Goal: Transaction & Acquisition: Purchase product/service

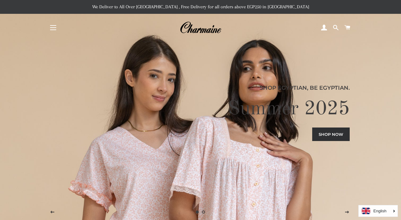
click at [54, 28] on button "Site navigation" at bounding box center [53, 27] width 15 height 15
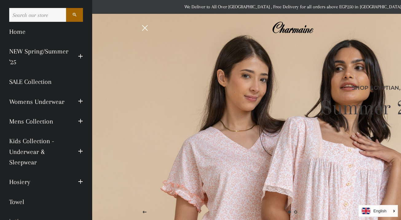
click at [46, 123] on link "Mens Collection" at bounding box center [39, 122] width 69 height 20
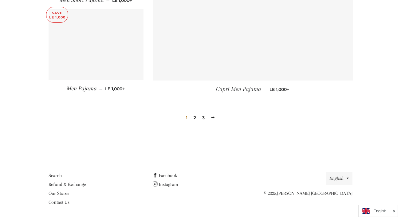
scroll to position [874, 0]
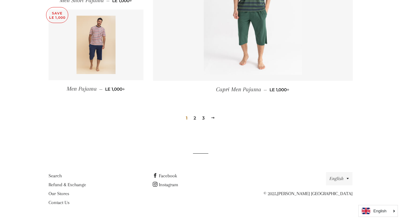
click at [193, 116] on link "2" at bounding box center [194, 117] width 7 height 9
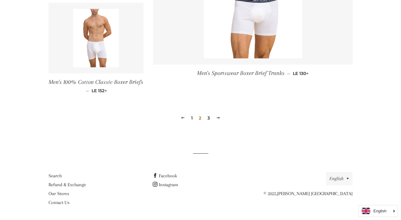
scroll to position [918, 0]
click at [207, 117] on link "3" at bounding box center [208, 118] width 7 height 9
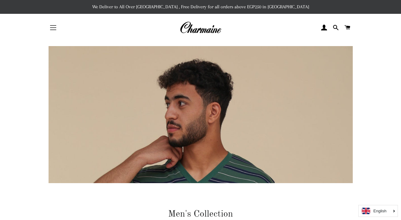
click at [56, 28] on span "button" at bounding box center [53, 27] width 6 height 1
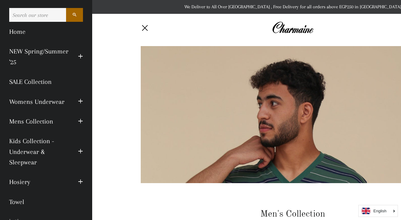
click at [55, 122] on link "Mens Collection" at bounding box center [39, 122] width 69 height 20
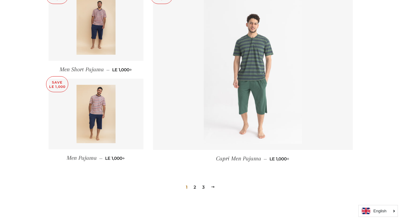
scroll to position [823, 0]
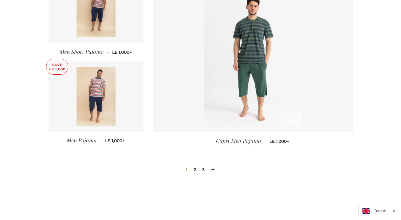
click at [196, 169] on link "2" at bounding box center [194, 169] width 7 height 9
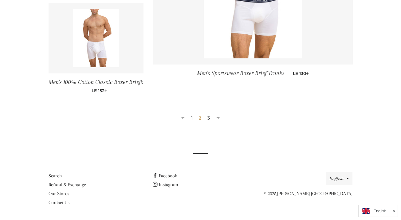
scroll to position [918, 0]
click at [208, 118] on link "3" at bounding box center [208, 118] width 7 height 9
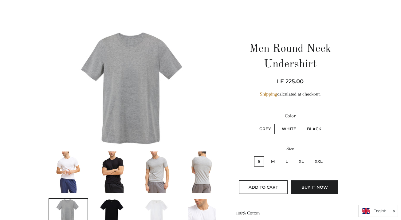
scroll to position [32, 0]
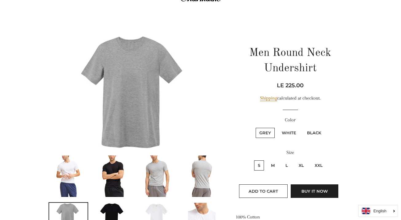
click at [115, 67] on img at bounding box center [136, 92] width 174 height 116
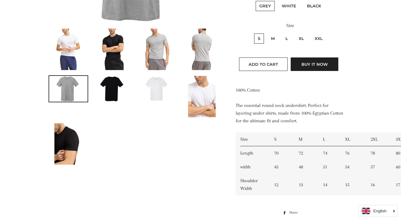
scroll to position [160, 0]
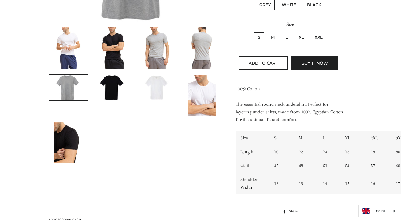
click at [113, 82] on img at bounding box center [112, 88] width 39 height 26
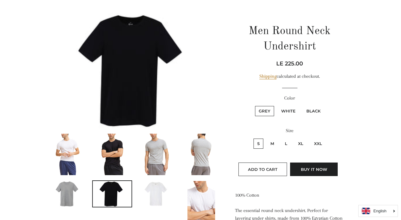
scroll to position [54, 0]
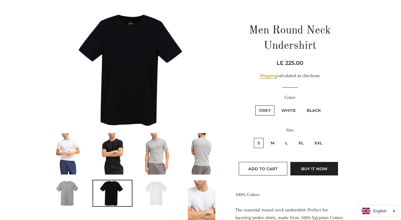
click at [288, 109] on label "White" at bounding box center [289, 110] width 22 height 10
click at [277, 105] on input "White" at bounding box center [277, 105] width 0 height 0
radio input "true"
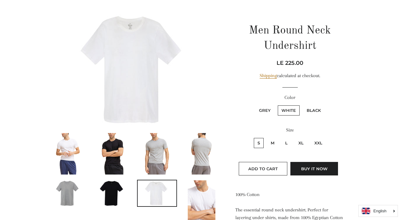
click at [287, 141] on label "L" at bounding box center [287, 143] width 10 height 10
click at [281, 137] on input "L" at bounding box center [281, 137] width 0 height 0
radio input "true"
click at [264, 165] on button "Add to Cart" at bounding box center [263, 169] width 49 height 14
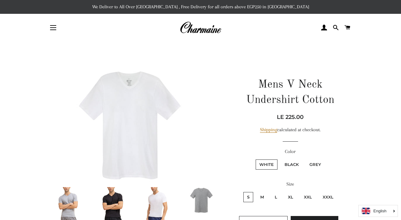
scroll to position [10, 0]
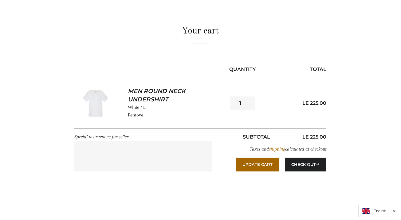
scroll to position [38, 0]
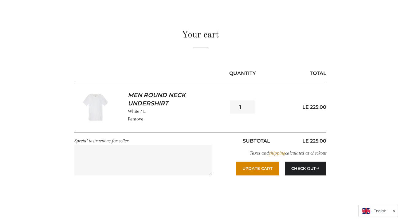
click at [260, 173] on button "Update Cart" at bounding box center [257, 169] width 43 height 14
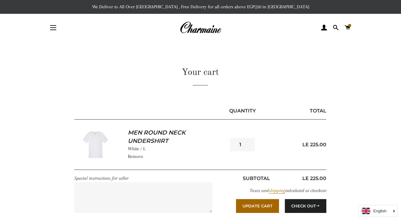
click at [171, 137] on link "Men Round Neck Undershirt" at bounding box center [172, 137] width 88 height 16
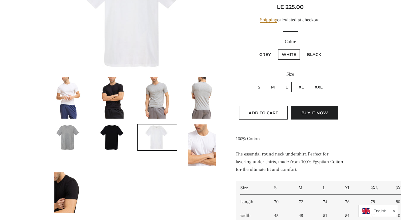
scroll to position [110, 0]
click at [315, 50] on label "Black" at bounding box center [314, 54] width 22 height 10
click at [303, 49] on input "Black" at bounding box center [303, 48] width 0 height 0
radio input "true"
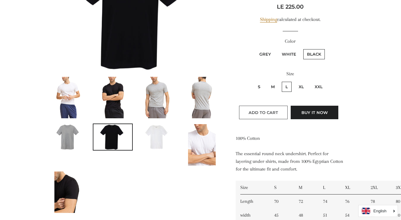
click at [275, 113] on span "Add to Cart" at bounding box center [264, 112] width 30 height 5
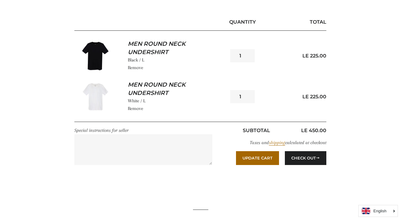
scroll to position [88, 0]
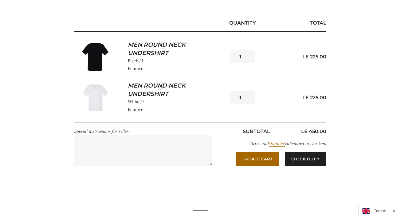
click at [169, 87] on link "Men Round Neck Undershirt" at bounding box center [172, 90] width 88 height 16
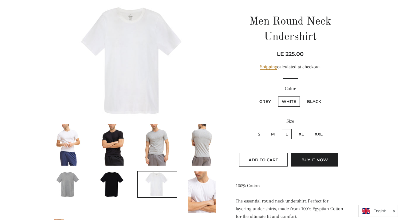
scroll to position [65, 0]
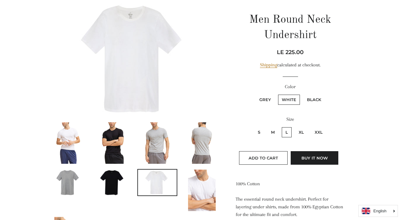
click at [161, 133] on img at bounding box center [158, 143] width 28 height 42
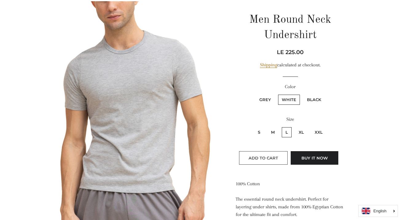
click at [277, 156] on span "Add to Cart" at bounding box center [264, 158] width 30 height 5
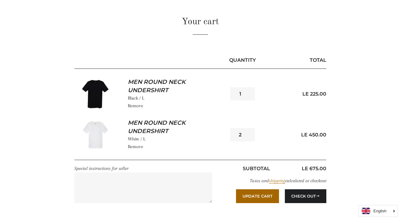
scroll to position [51, 0]
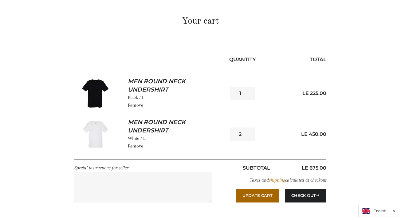
type input "1"
click at [251, 136] on input "1" at bounding box center [242, 134] width 25 height 13
click at [161, 120] on link "Men Round Neck Undershirt" at bounding box center [172, 126] width 88 height 16
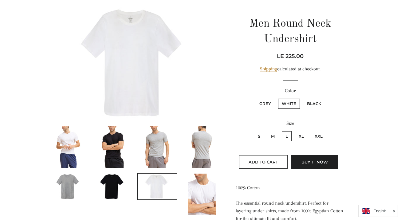
scroll to position [62, 0]
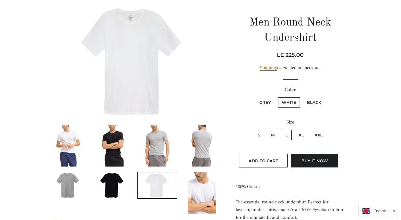
click at [269, 102] on label "Grey" at bounding box center [265, 102] width 19 height 10
click at [255, 97] on input "Grey" at bounding box center [255, 97] width 0 height 0
radio input "true"
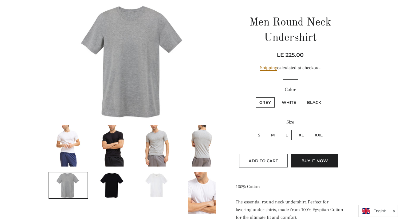
click at [264, 162] on span "Add to Cart" at bounding box center [264, 160] width 30 height 5
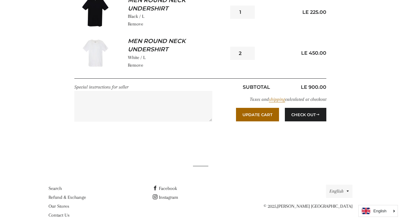
scroll to position [174, 0]
click at [308, 111] on button "Check Out" at bounding box center [306, 115] width 42 height 14
